Goal: Navigation & Orientation: Find specific page/section

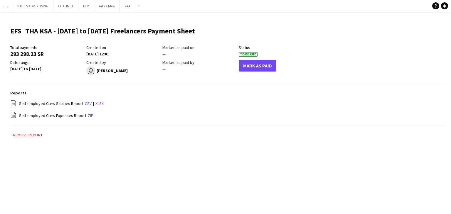
click at [4, 8] on button "Menu" at bounding box center [6, 6] width 12 height 12
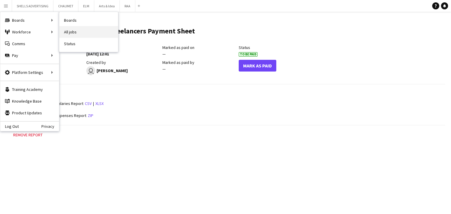
click at [78, 35] on link "All jobs" at bounding box center [88, 32] width 59 height 12
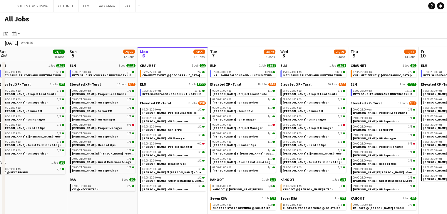
drag, startPoint x: 70, startPoint y: 201, endPoint x: 103, endPoint y: 205, distance: 33.0
click at [137, 205] on app-calendar-viewport "Thu 2 57/57 16 Jobs Fri 3 24/24 11 Jobs Sat 4 21/21 10 Jobs Sun 5 24/25 12 Jobs…" at bounding box center [223, 166] width 447 height 238
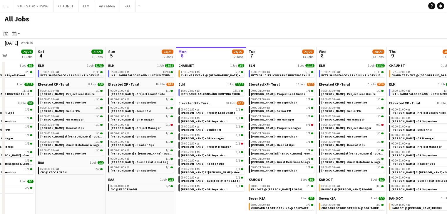
drag, startPoint x: 74, startPoint y: 205, endPoint x: 179, endPoint y: 206, distance: 104.8
click at [183, 207] on app-calendar-viewport "Wed 1 55/55 18 Jobs Thu 2 57/57 16 Jobs Fri 3 24/24 11 Jobs Sat 4 21/21 10 Jobs…" at bounding box center [223, 166] width 447 height 238
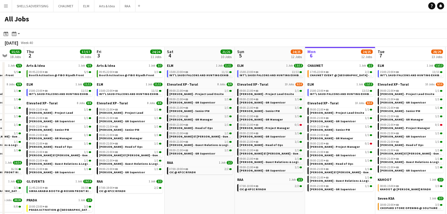
scroll to position [0, 183]
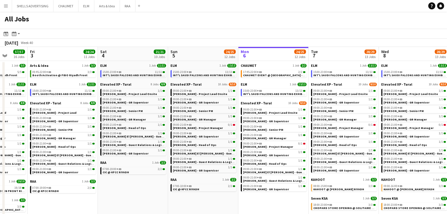
click at [167, 203] on app-all-jobs "All Jobs Date picker [DATE] [DATE] [DATE] M [DATE] T [DATE] W [DATE] T [DATE] F…" at bounding box center [223, 149] width 447 height 274
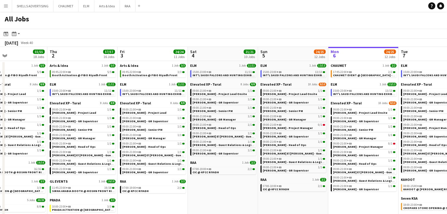
scroll to position [0, 157]
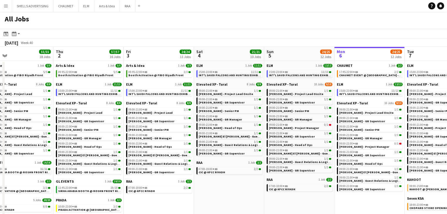
drag, startPoint x: 191, startPoint y: 203, endPoint x: 214, endPoint y: 203, distance: 22.9
click at [214, 203] on app-calendar-viewport "Mon 29 101/101 16 Jobs Tue 30 107/107 16 Jobs Wed 1 55/55 18 Jobs Thu 2 57/57 1…" at bounding box center [223, 166] width 447 height 238
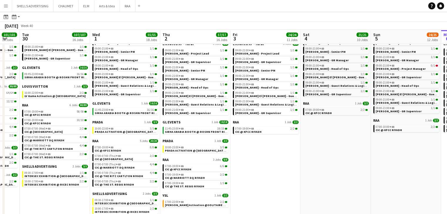
scroll to position [0, 192]
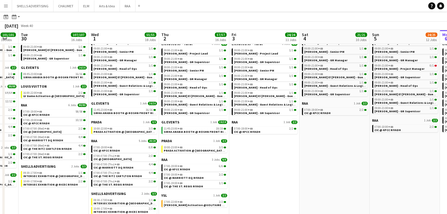
drag, startPoint x: 172, startPoint y: 182, endPoint x: 277, endPoint y: 181, distance: 105.4
click at [277, 181] on app-calendar-viewport "Sat 27 118/119 13 Jobs Sun 28 30/30 12 Jobs Mon 29 101/101 16 Jobs Tue 30 107/1…" at bounding box center [223, 98] width 447 height 256
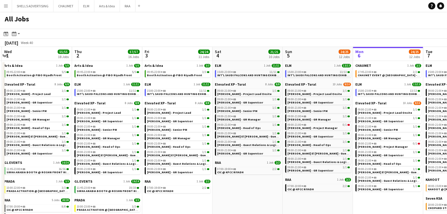
scroll to position [0, 223]
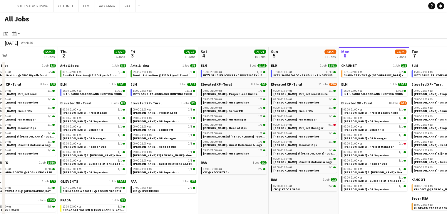
drag, startPoint x: 321, startPoint y: 191, endPoint x: 245, endPoint y: 183, distance: 76.2
click at [245, 183] on app-calendar-viewport "Sun 28 30/30 12 Jobs Mon 29 101/101 16 Jobs Tue 30 107/107 16 Jobs Wed 1 55/55 …" at bounding box center [223, 166] width 447 height 238
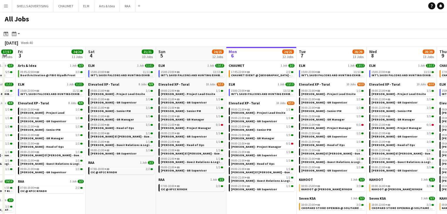
scroll to position [0, 271]
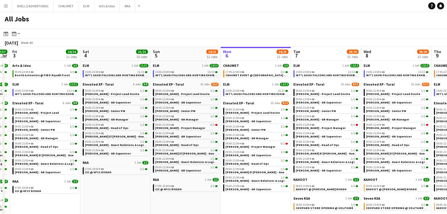
drag, startPoint x: 355, startPoint y: 196, endPoint x: 237, endPoint y: 184, distance: 118.4
click at [237, 184] on app-calendar-viewport "Mon 29 101/101 16 Jobs Tue 30 107/107 16 Jobs Wed 1 55/55 18 Jobs Thu 2 57/57 1…" at bounding box center [223, 166] width 447 height 238
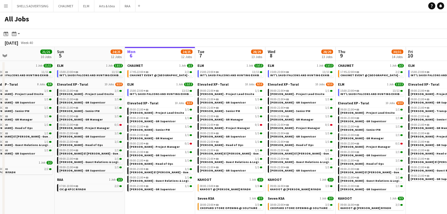
drag, startPoint x: 266, startPoint y: 198, endPoint x: 170, endPoint y: 187, distance: 97.2
click at [170, 187] on app-calendar-viewport "Wed 1 55/55 18 Jobs Thu 2 57/57 16 Jobs Fri 3 24/24 11 Jobs Sat 4 21/21 10 Jobs…" at bounding box center [223, 166] width 447 height 238
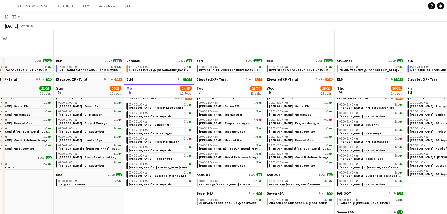
scroll to position [0, 0]
